Goal: Contribute content

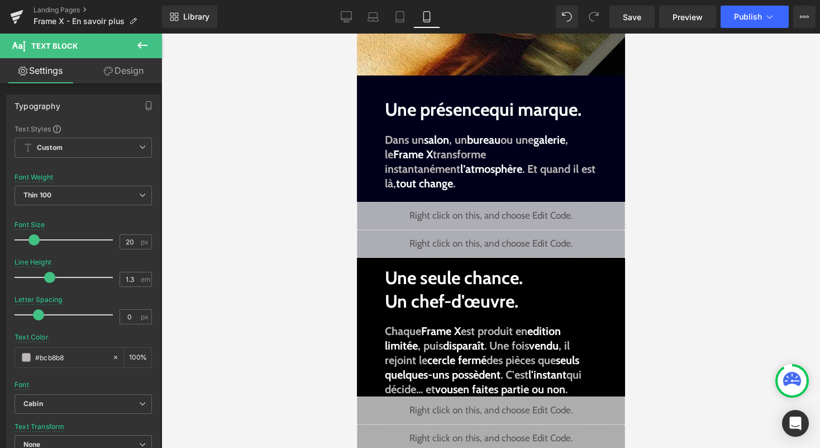
scroll to position [617, 0]
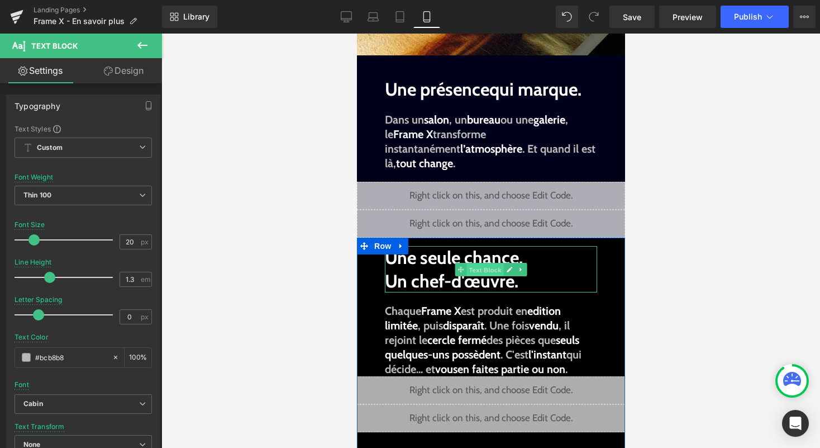
click at [473, 263] on span "Text Block" at bounding box center [484, 269] width 37 height 13
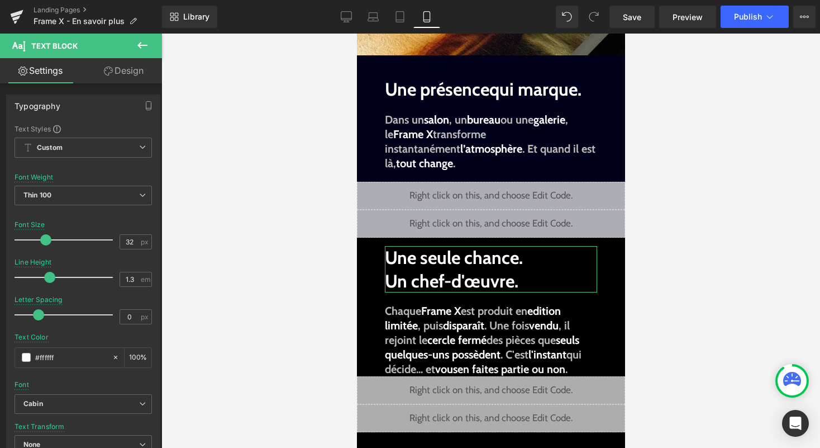
click at [137, 76] on link "Design" at bounding box center [123, 70] width 81 height 25
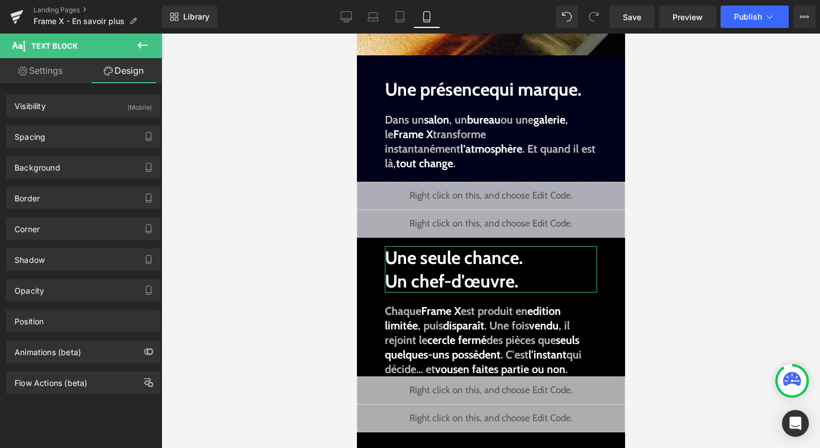
click at [83, 153] on div "Background Color & Image color transparent Color transparent 0 % Image Replace …" at bounding box center [83, 163] width 167 height 31
click at [99, 136] on div "Spacing" at bounding box center [83, 136] width 153 height 21
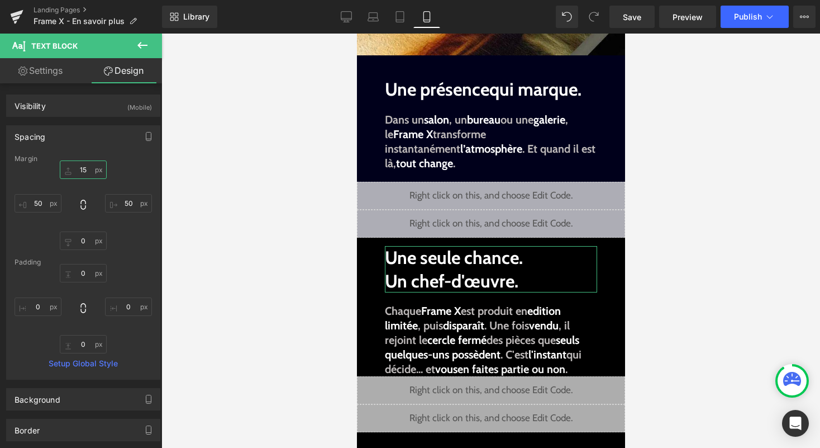
click at [88, 174] on input "15" at bounding box center [83, 169] width 47 height 18
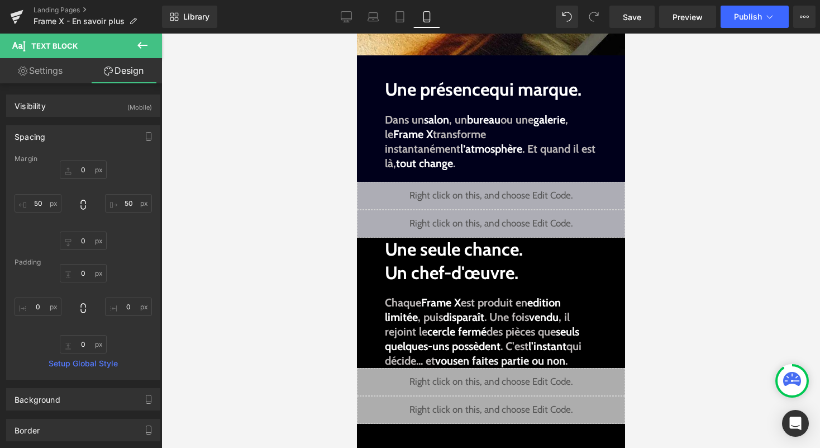
click at [743, 32] on div "Library Mobile Desktop Laptop Tablet Mobile Save Preview Publish Scheduled View…" at bounding box center [491, 17] width 658 height 34
click at [750, 21] on span "Publish" at bounding box center [748, 16] width 28 height 9
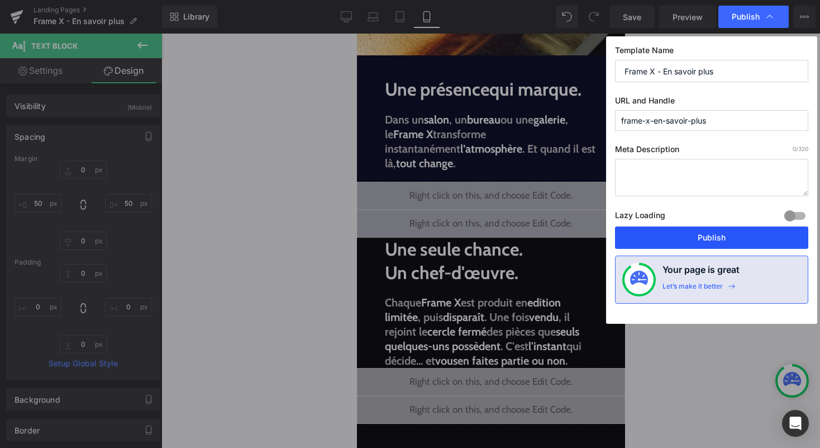
click at [705, 235] on button "Publish" at bounding box center [711, 237] width 193 height 22
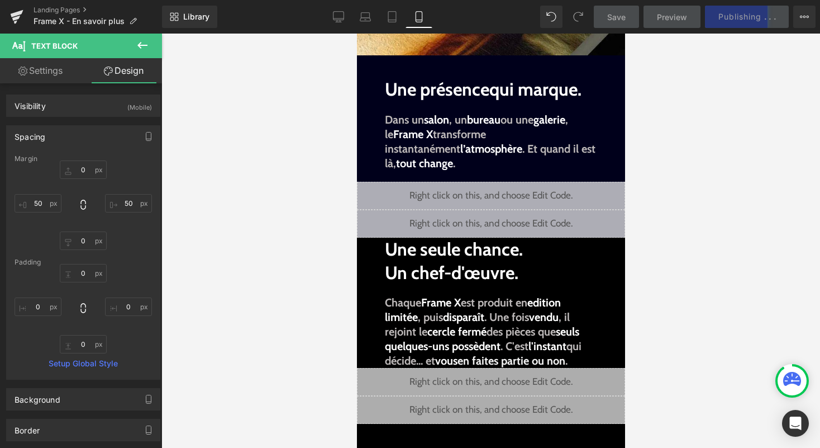
click at [796, 372] on icon at bounding box center [792, 381] width 18 height 18
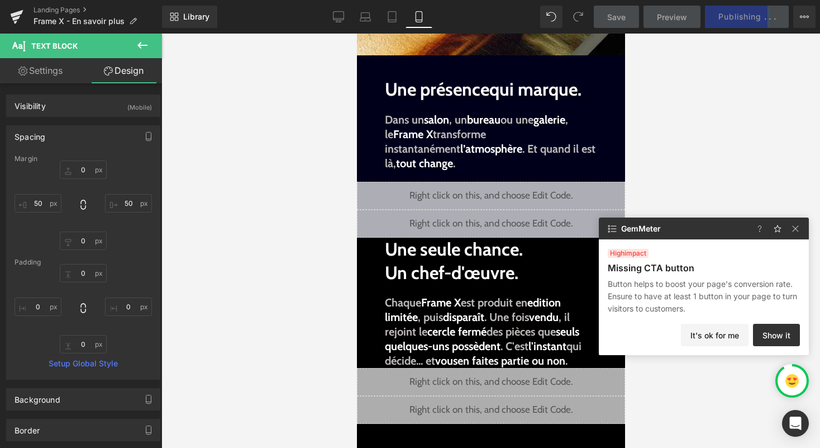
click at [704, 146] on div at bounding box center [490, 241] width 659 height 414
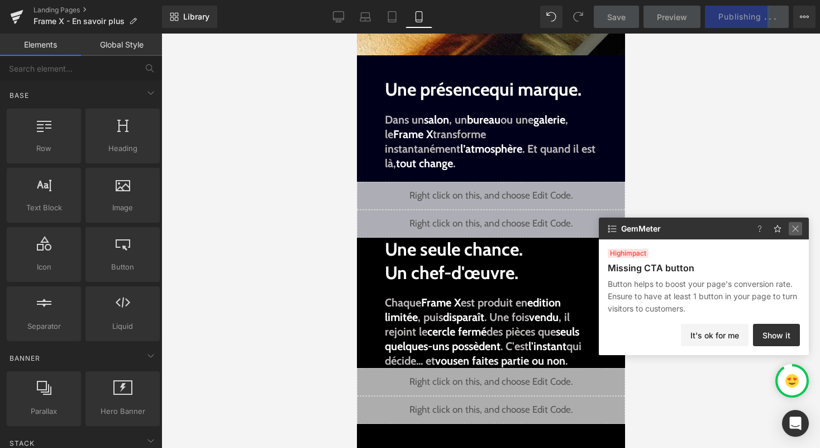
click at [792, 231] on img at bounding box center [795, 228] width 13 height 13
